Goal: Task Accomplishment & Management: Use online tool/utility

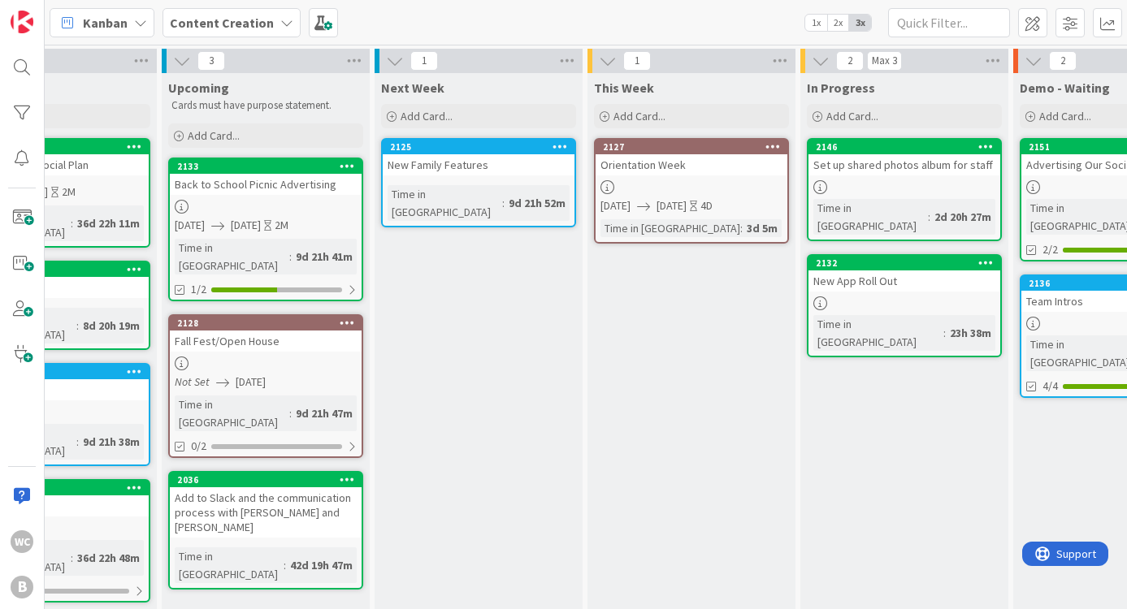
scroll to position [0, 100]
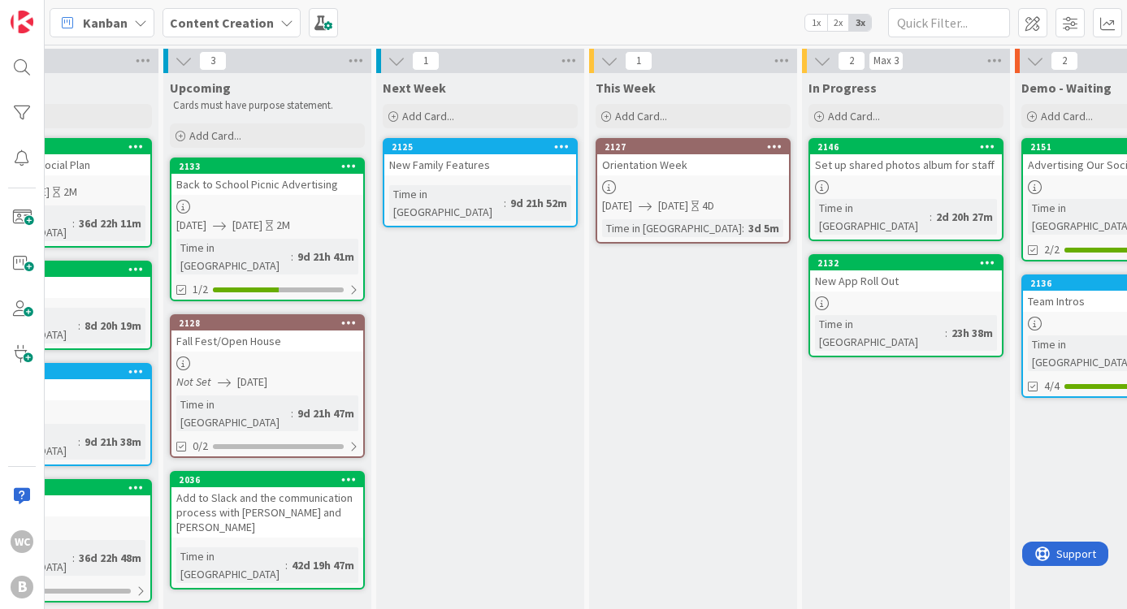
click at [694, 184] on div at bounding box center [693, 187] width 192 height 14
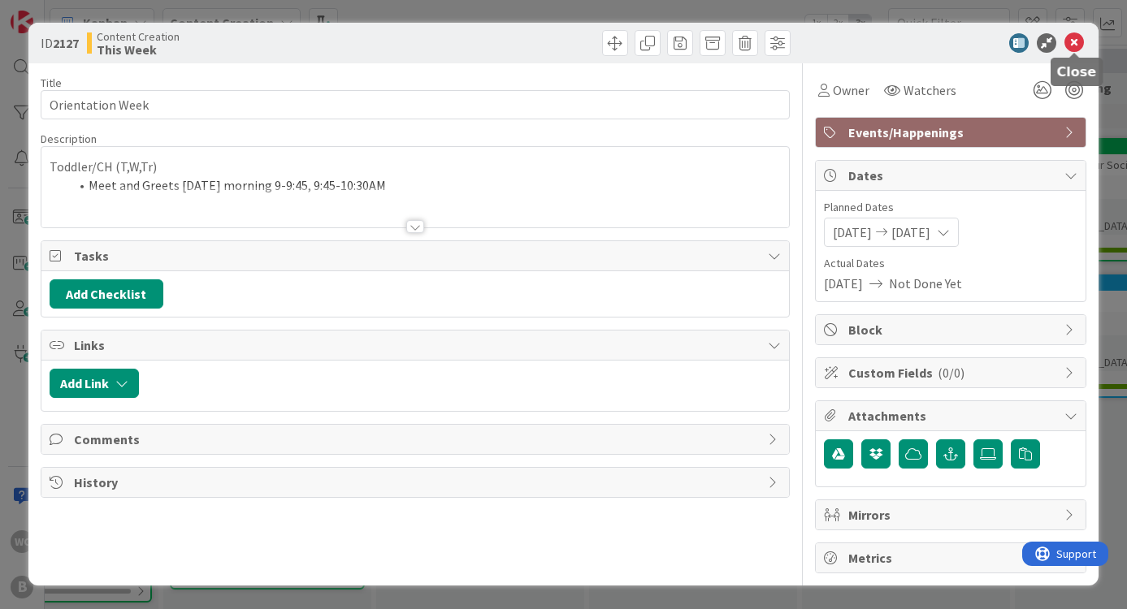
click at [1067, 34] on icon at bounding box center [1073, 42] width 19 height 19
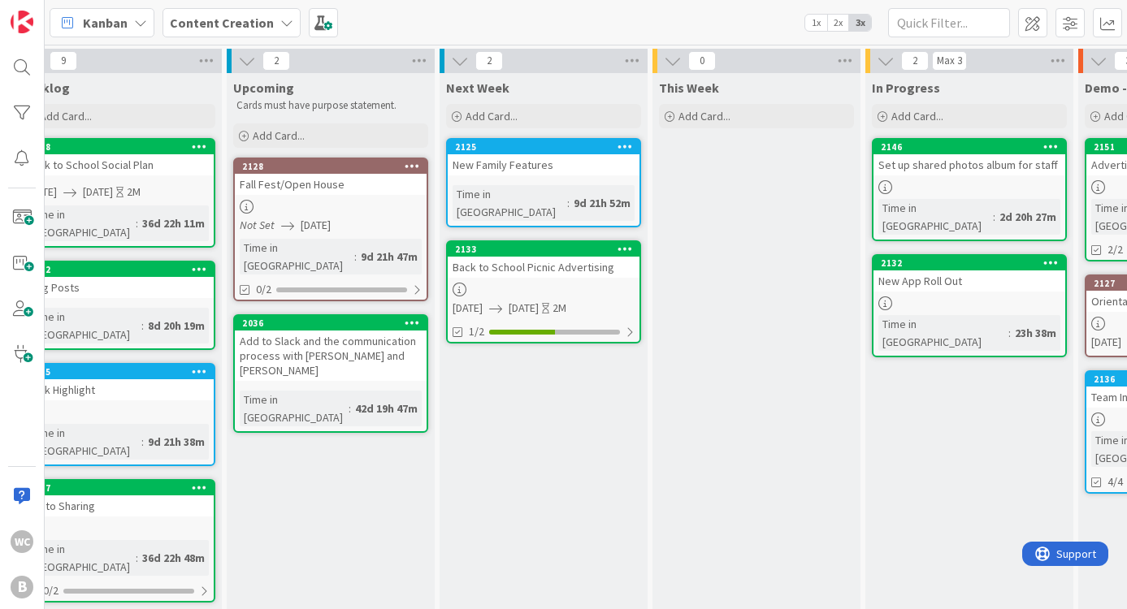
scroll to position [37, 37]
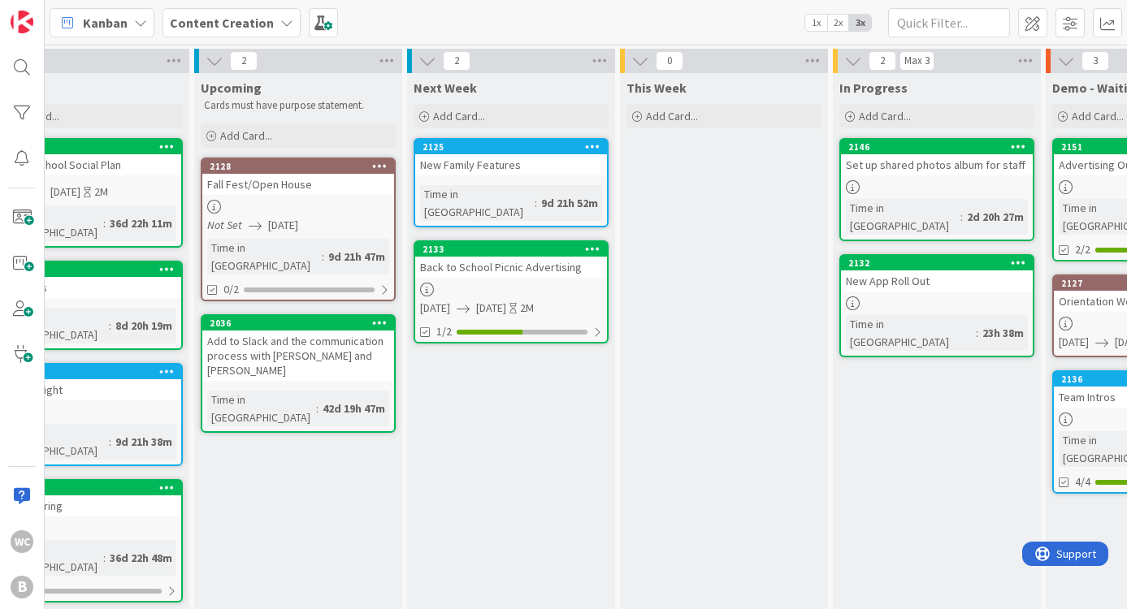
click at [693, 108] on div "Add Card..." at bounding box center [723, 116] width 195 height 24
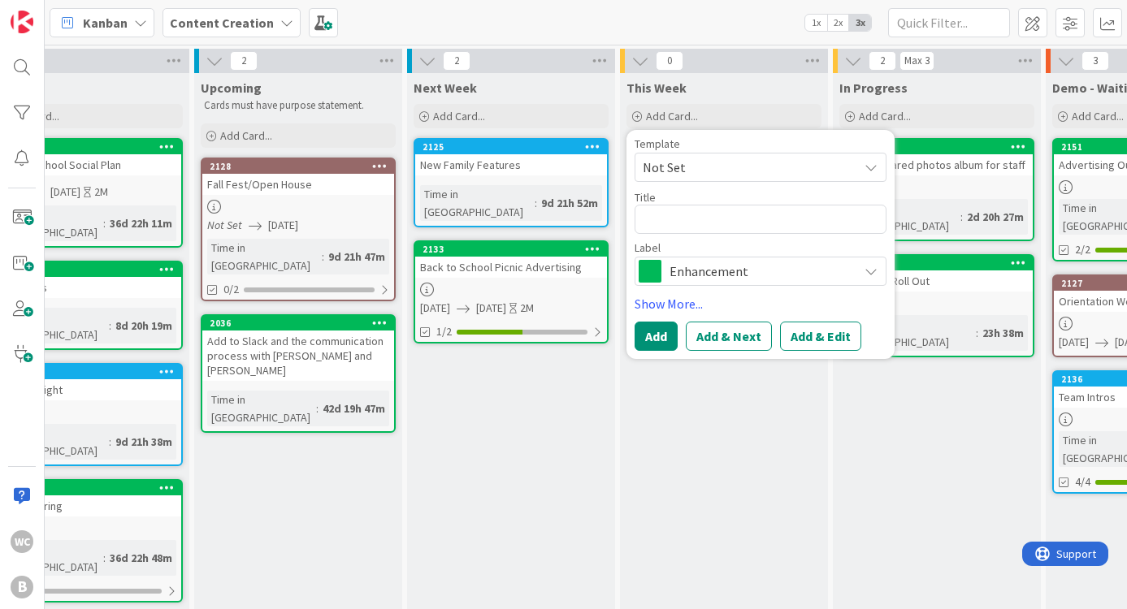
type textarea "x"
type textarea "F"
type textarea "x"
type textarea "Fi"
type textarea "x"
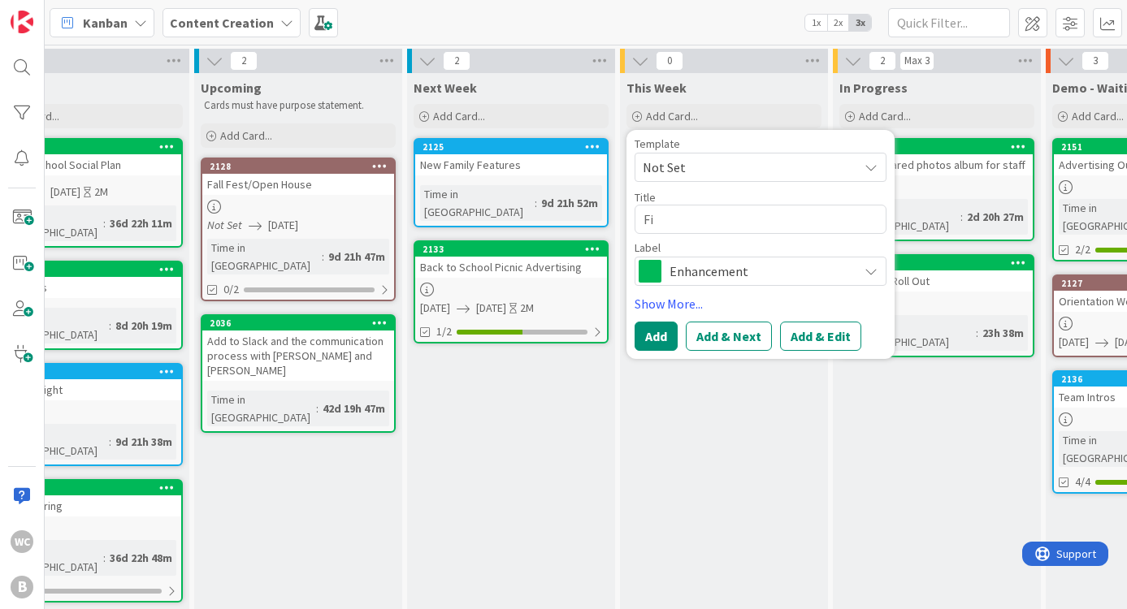
type textarea "Fir"
type textarea "x"
type textarea "Firs"
type textarea "x"
type textarea "First"
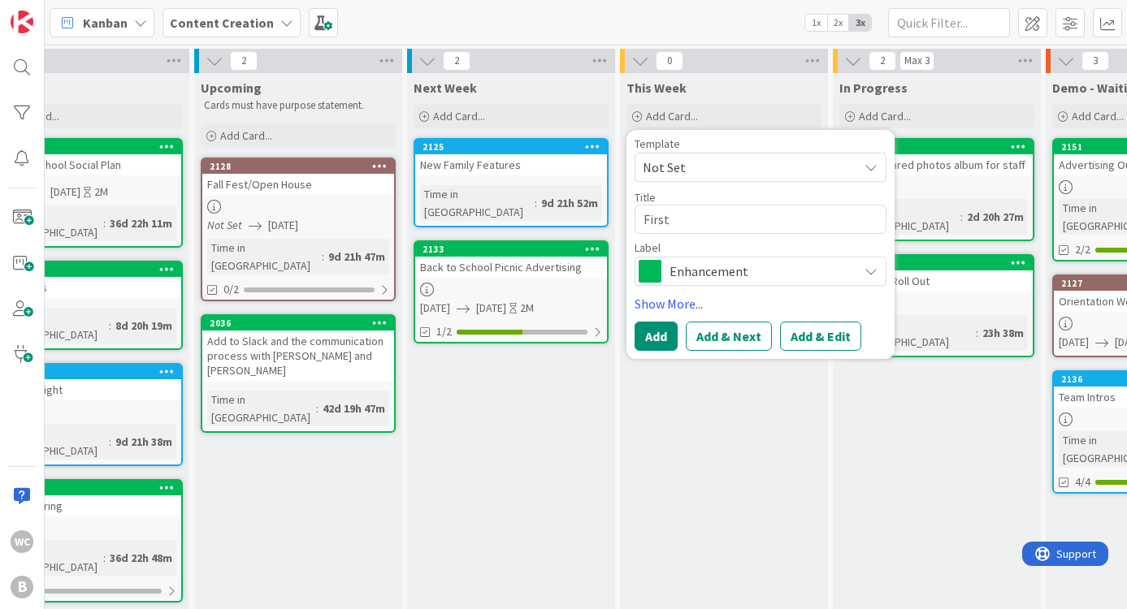
type textarea "x"
type textarea "First"
type textarea "x"
type textarea "First D"
type textarea "x"
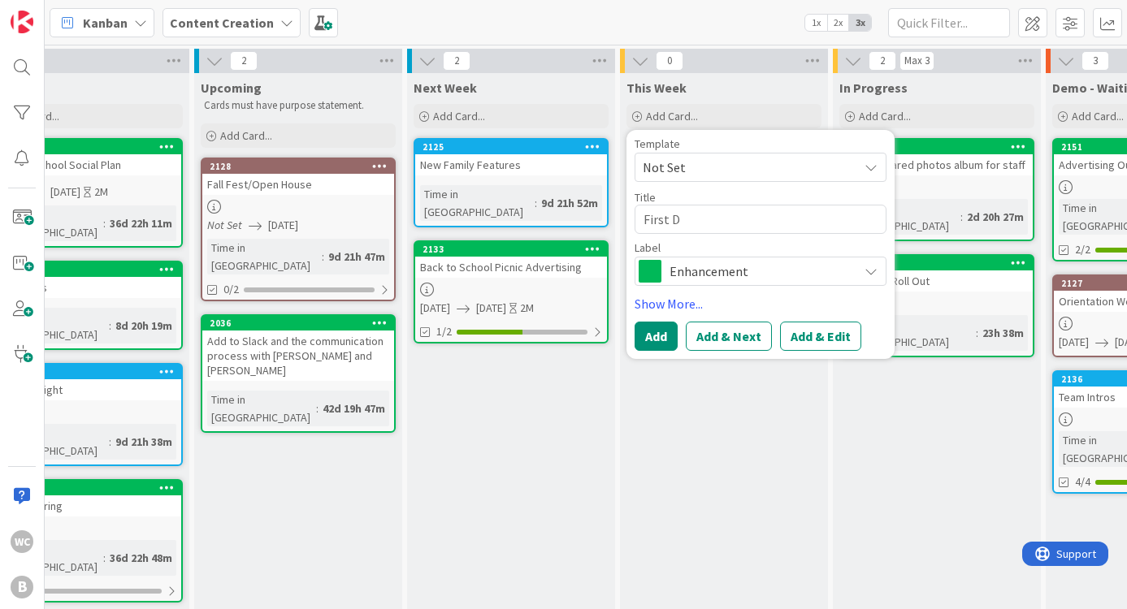
type textarea "First Da"
type textarea "x"
type textarea "First Day"
type textarea "x"
type textarea "First Day"
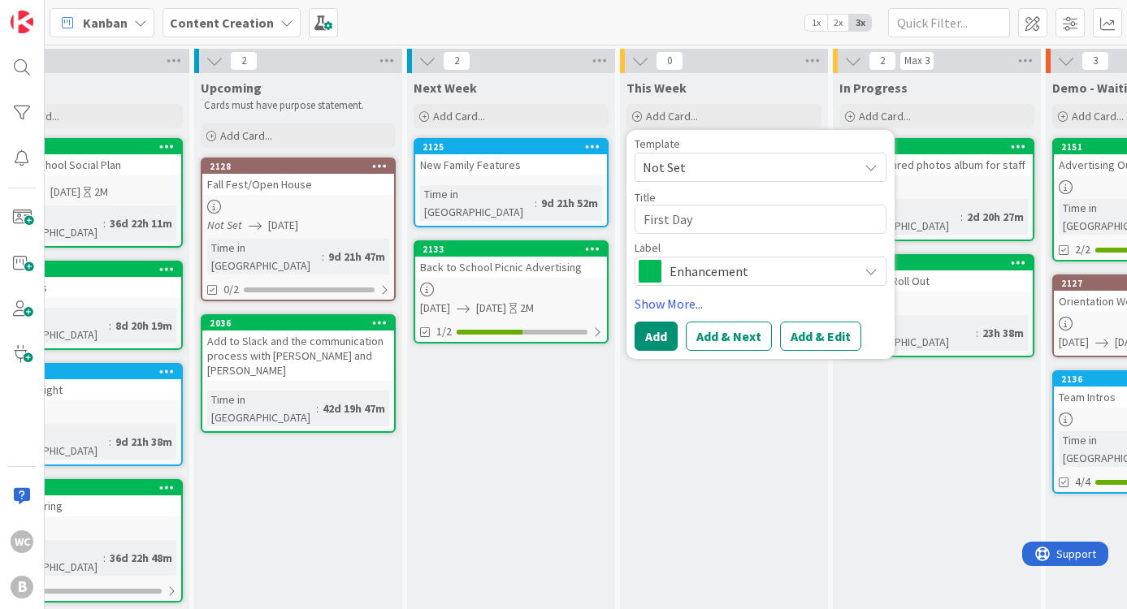
type textarea "x"
type textarea "First Day o"
type textarea "x"
type textarea "First Day of"
type textarea "x"
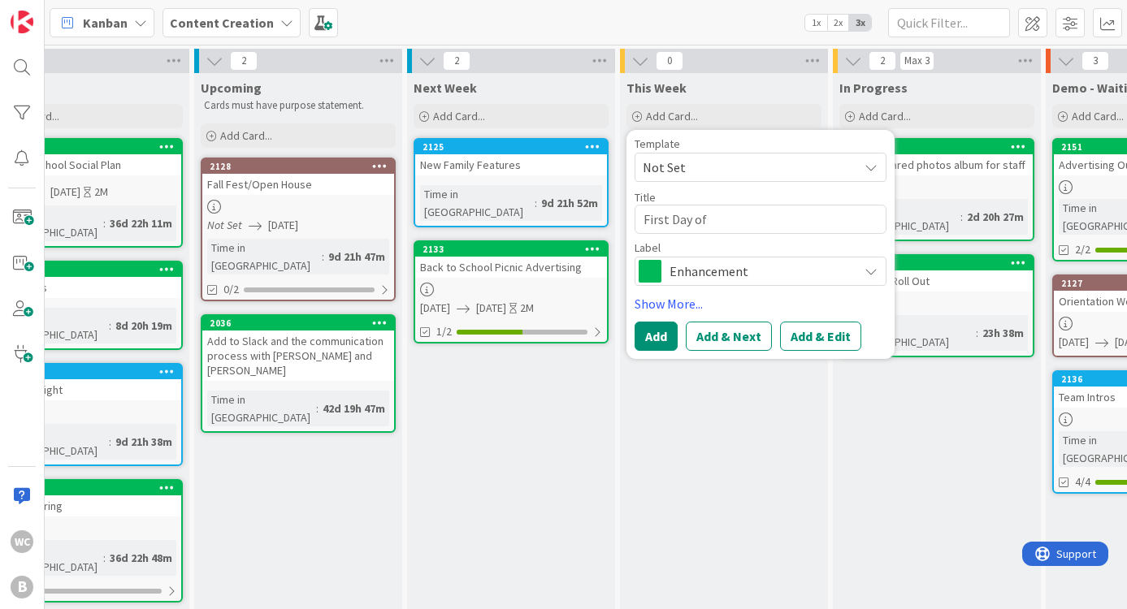
type textarea "First Day of"
type textarea "x"
type textarea "First Day of S"
type textarea "x"
type textarea "First Day of Sc"
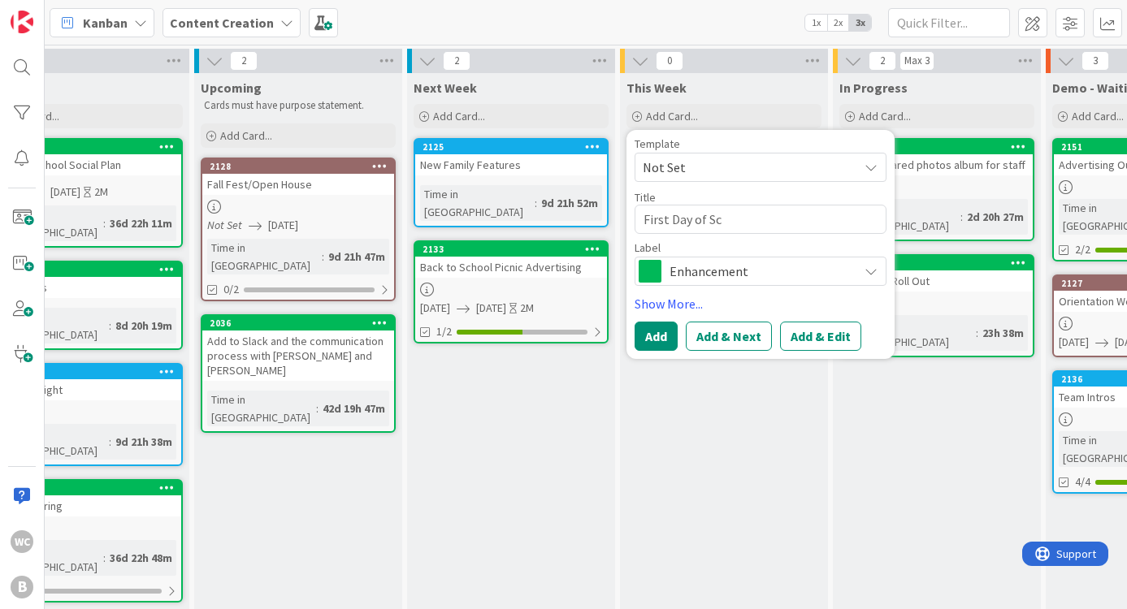
type textarea "x"
type textarea "First Day of Sch"
type textarea "x"
type textarea "First Day of Scho"
type textarea "x"
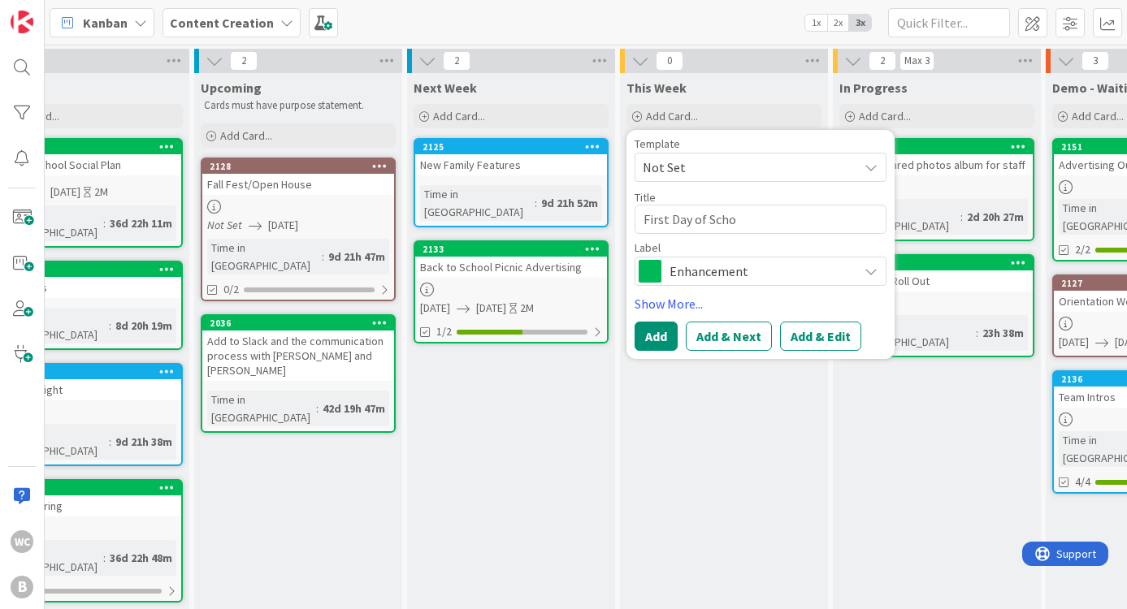
type textarea "First Day of Schoo"
type textarea "x"
type textarea "[DATE]"
type textarea "x"
type textarea "[DATE]"
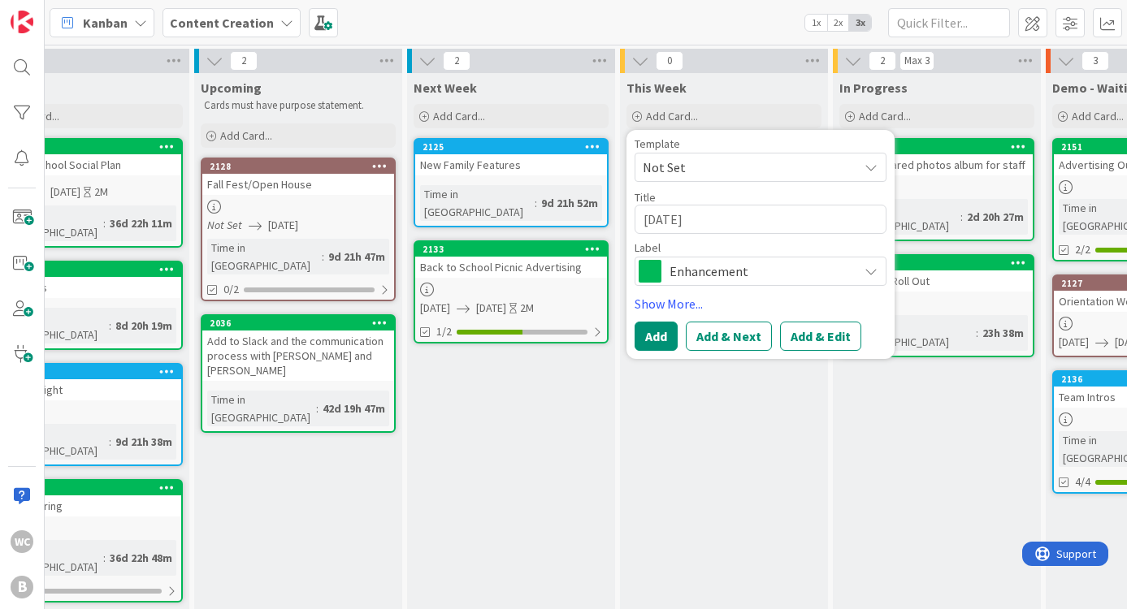
type textarea "x"
type textarea "[DATE] P"
type textarea "x"
type textarea "[DATE] Ph"
type textarea "x"
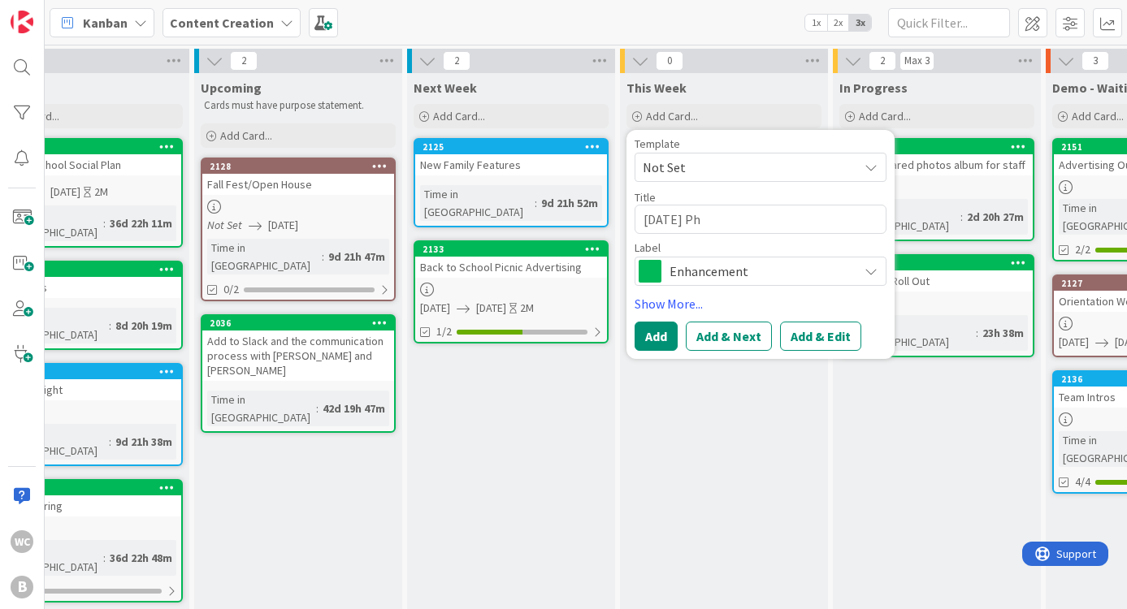
type textarea "[DATE] Pho"
type textarea "x"
type textarea "[DATE] Phot"
type textarea "x"
type textarea "[DATE] Photo"
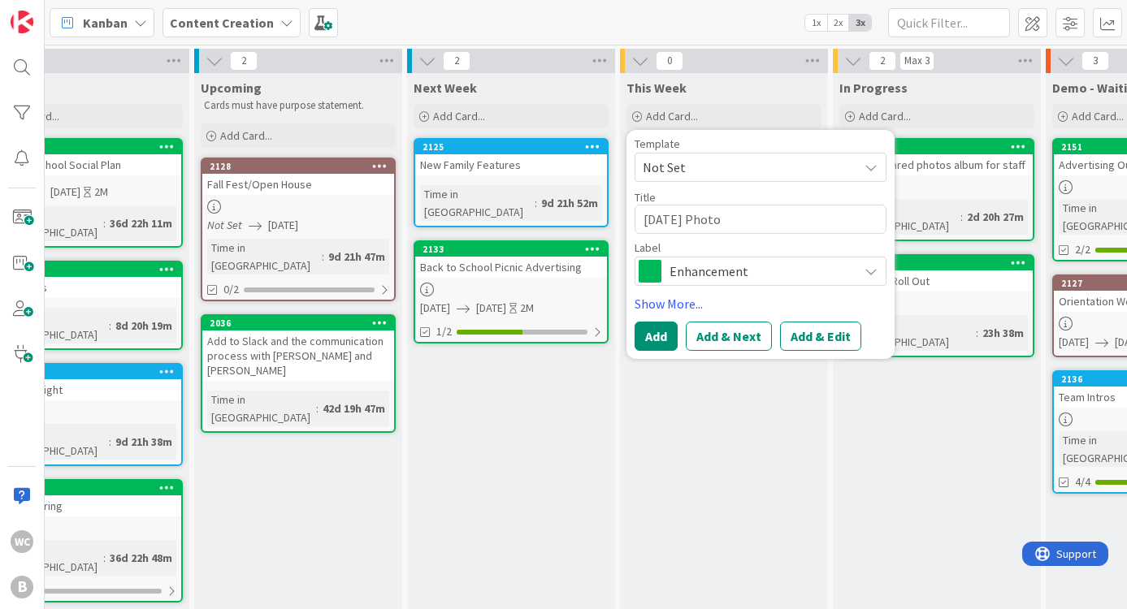
type textarea "x"
type textarea "[DATE] Photos"
click at [818, 339] on button "Add & Edit" at bounding box center [820, 336] width 81 height 29
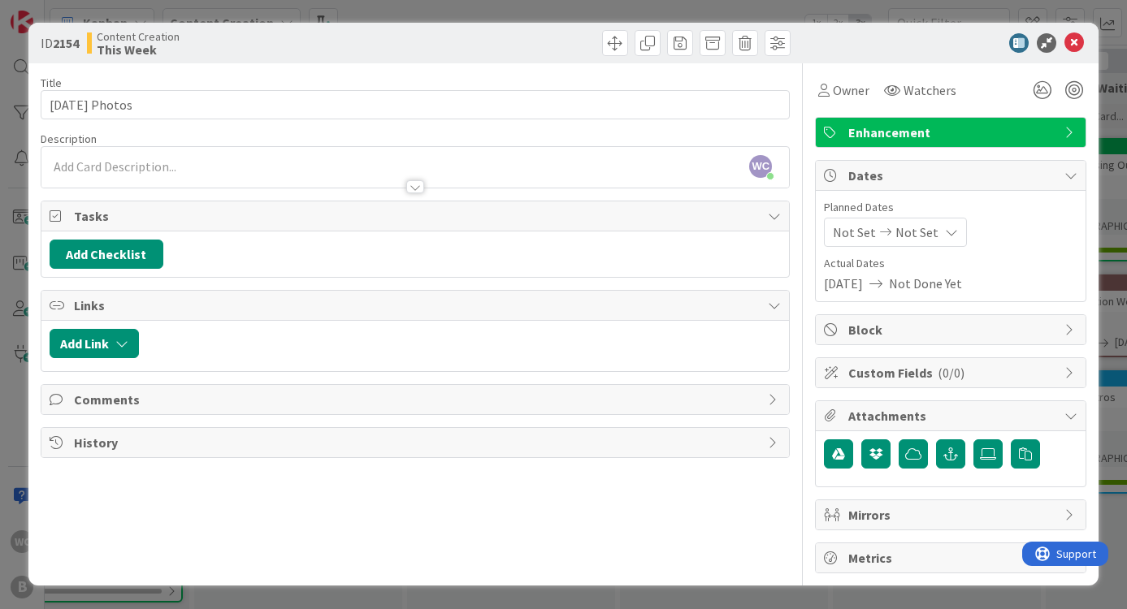
click at [421, 188] on div at bounding box center [415, 186] width 18 height 13
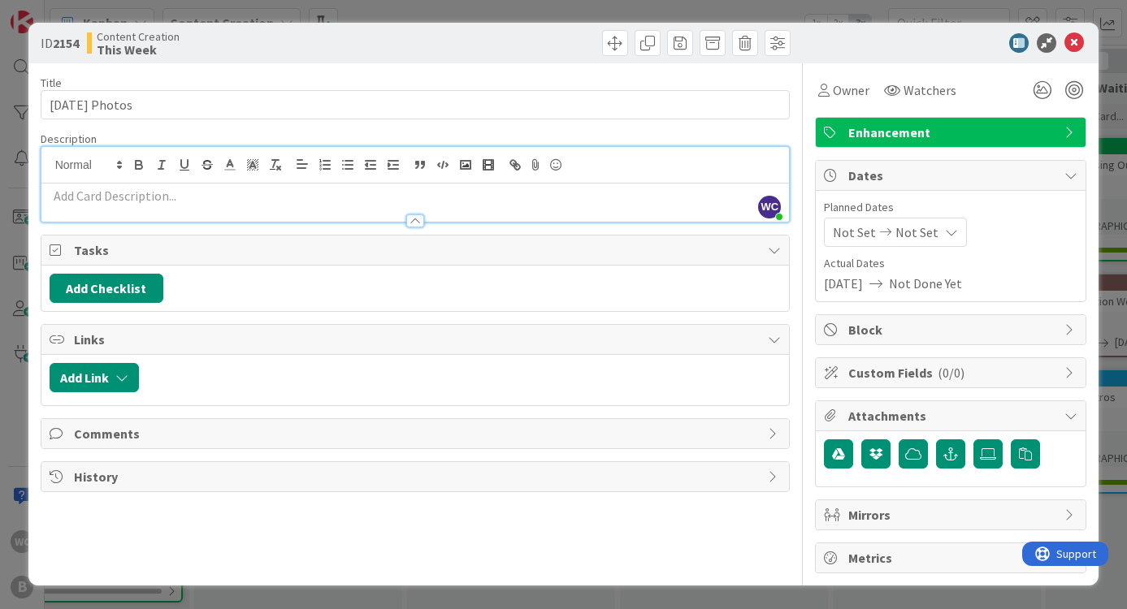
click at [348, 187] on p at bounding box center [416, 196] width 732 height 19
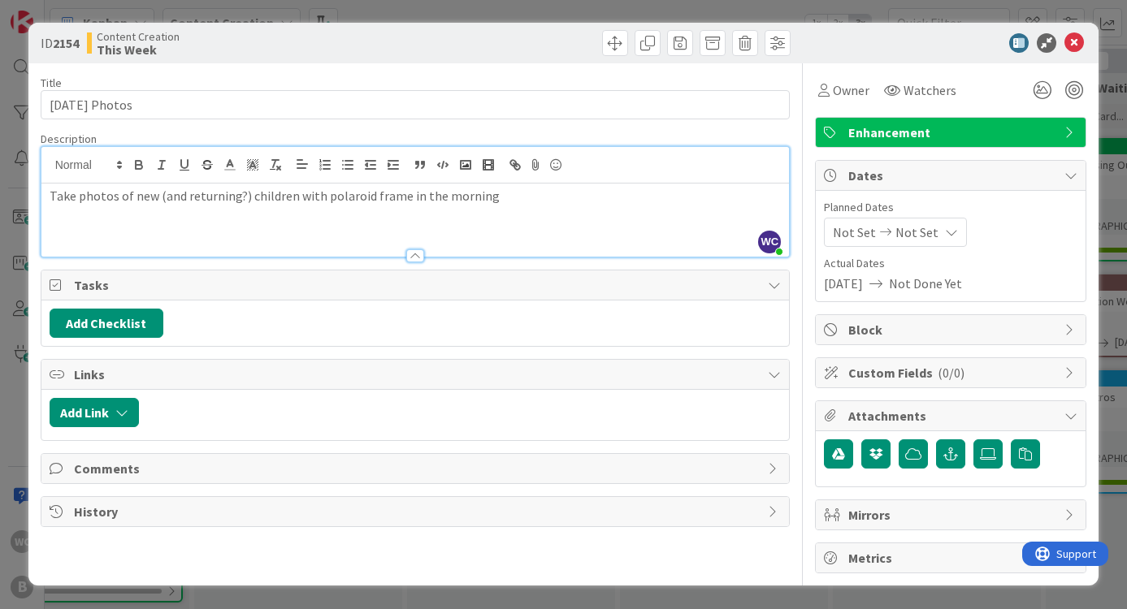
click at [894, 131] on span "Enhancement" at bounding box center [952, 132] width 208 height 19
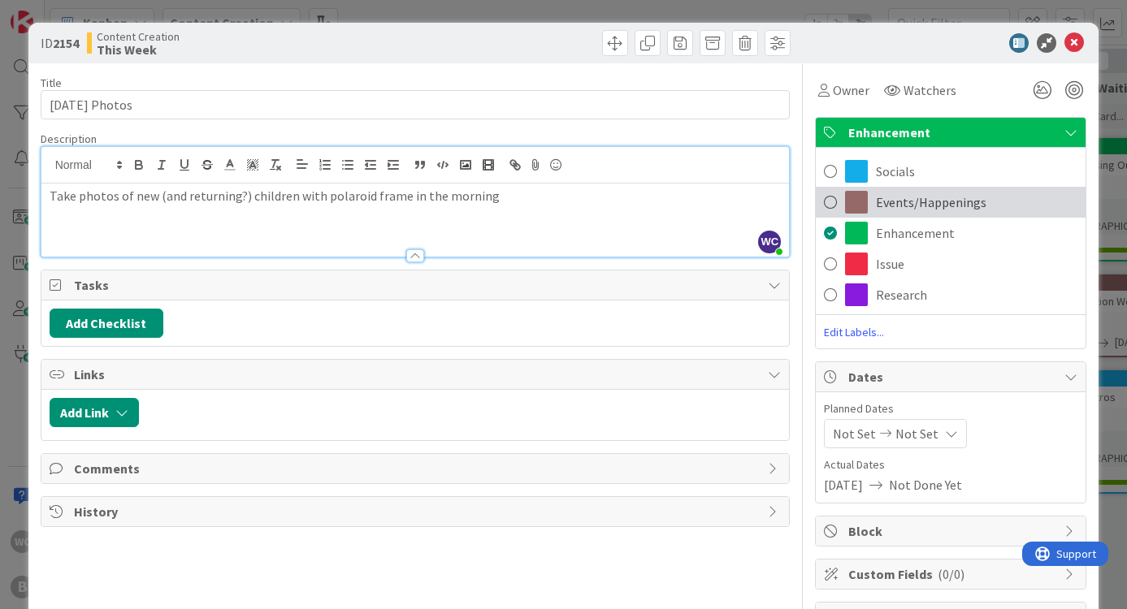
click at [834, 205] on span at bounding box center [830, 202] width 13 height 24
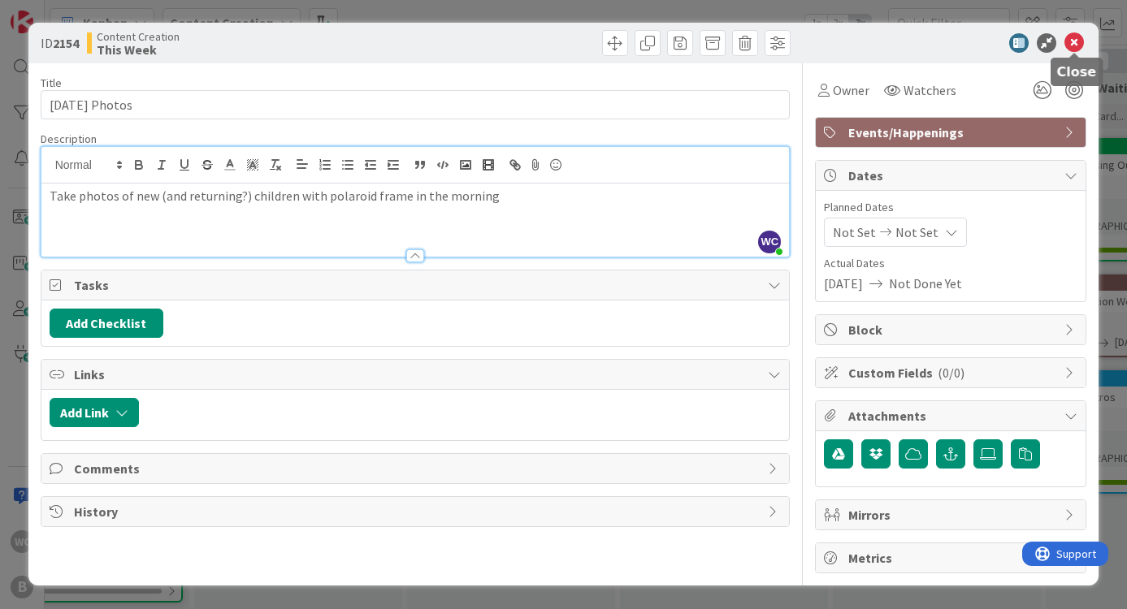
click at [1078, 46] on icon at bounding box center [1073, 42] width 19 height 19
